Goal: Information Seeking & Learning: Learn about a topic

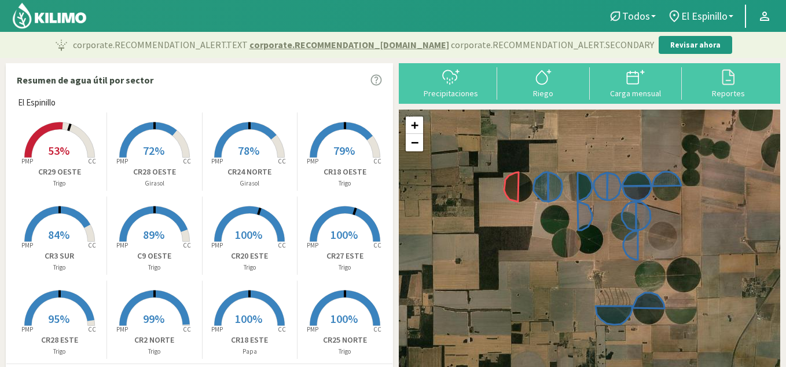
click at [57, 137] on rect at bounding box center [59, 158] width 93 height 93
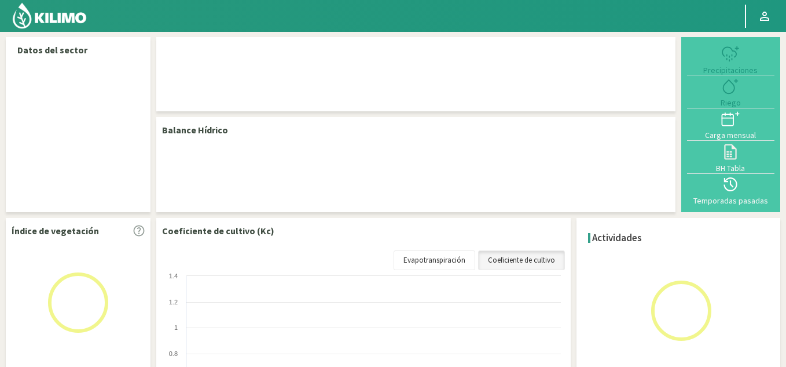
select select "12: Object"
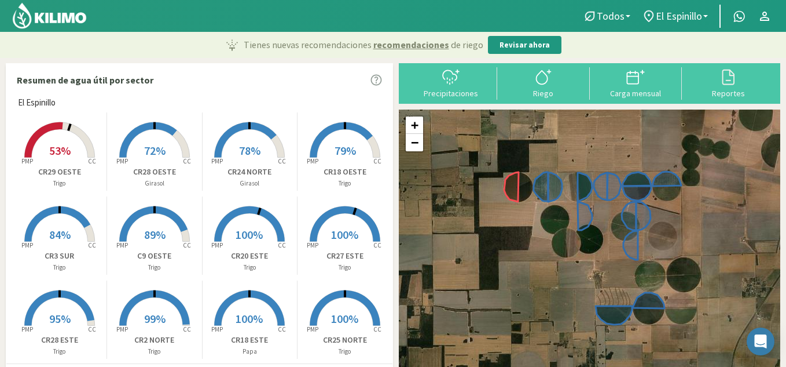
click at [359, 184] on p "Trigo" at bounding box center [345, 183] width 95 height 10
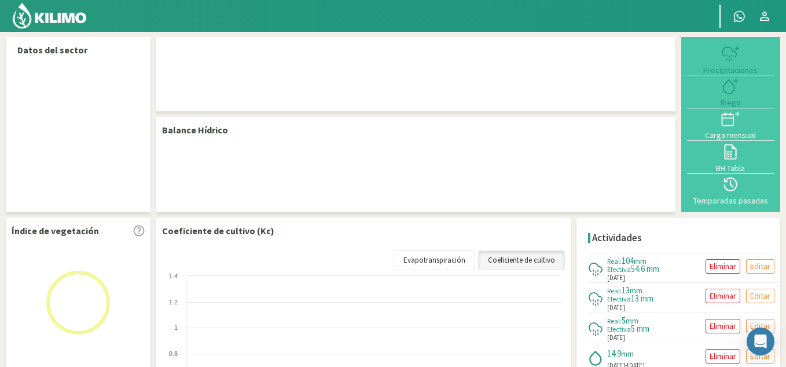
select select "2: Object"
